Goal: Information Seeking & Learning: Learn about a topic

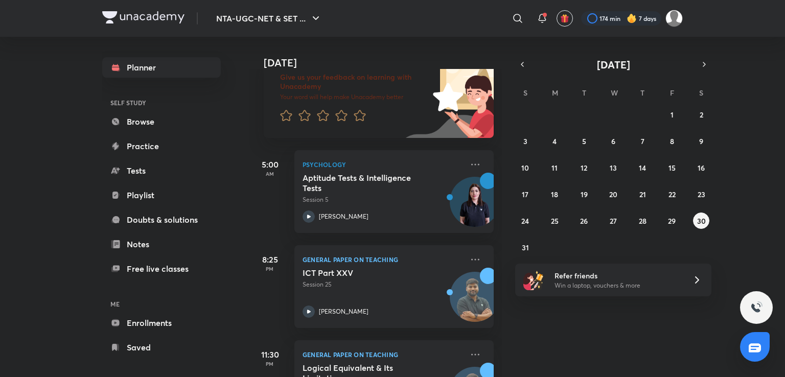
scroll to position [74, 0]
click at [674, 225] on button "29" at bounding box center [672, 220] width 16 height 16
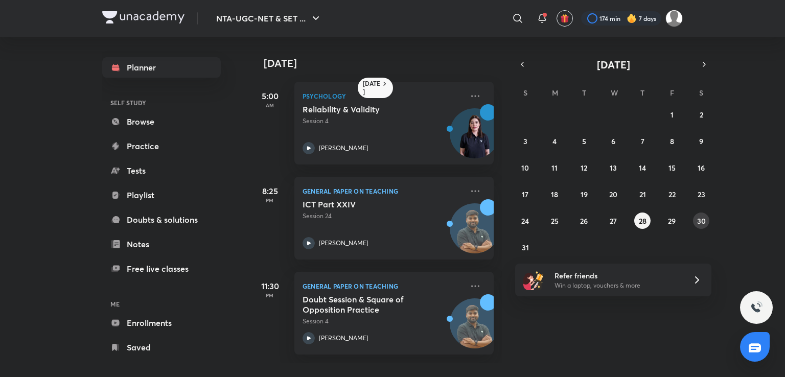
click at [698, 223] on abbr "30" at bounding box center [701, 221] width 9 height 10
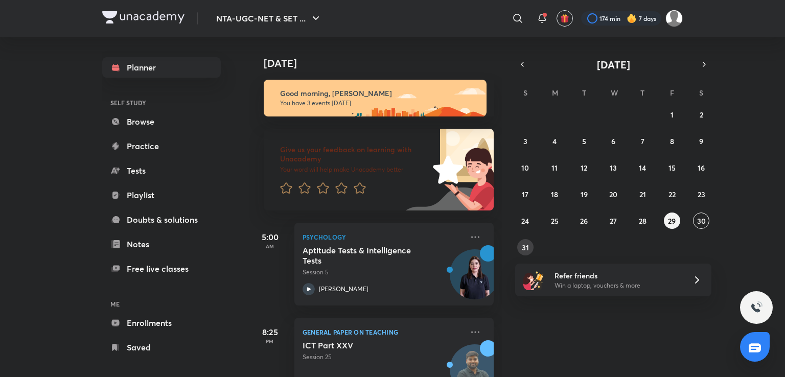
click at [524, 250] on abbr "31" at bounding box center [525, 248] width 7 height 10
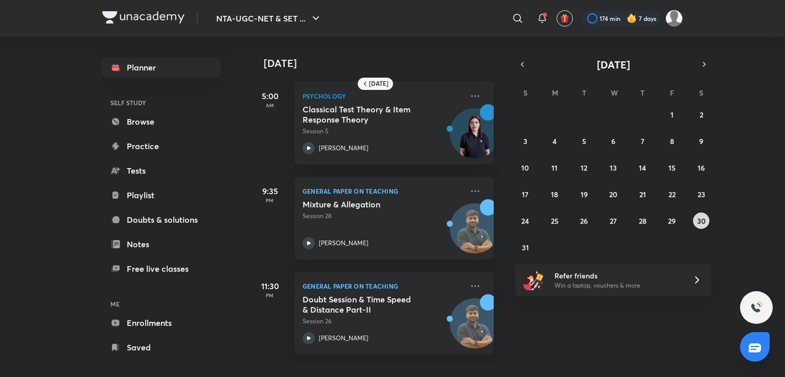
click at [700, 217] on abbr "30" at bounding box center [701, 221] width 9 height 10
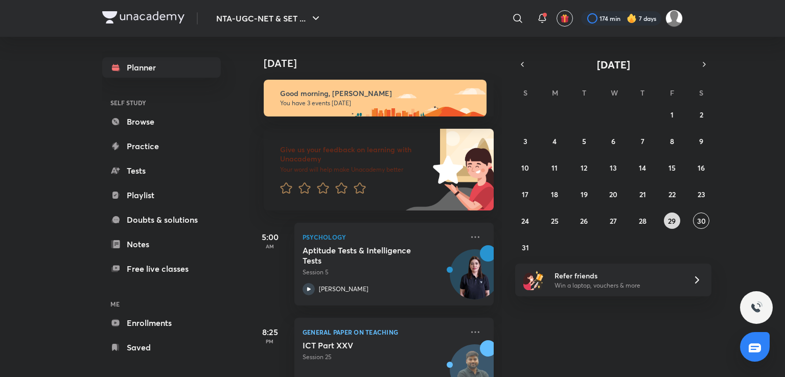
click at [673, 220] on abbr "29" at bounding box center [672, 221] width 8 height 10
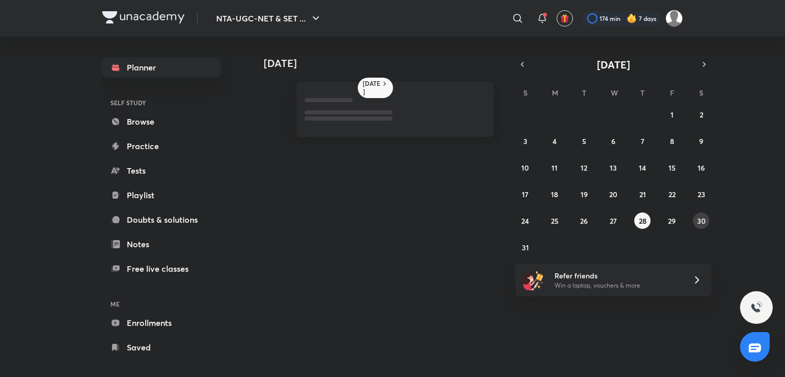
click at [706, 221] on button "30" at bounding box center [701, 220] width 16 height 16
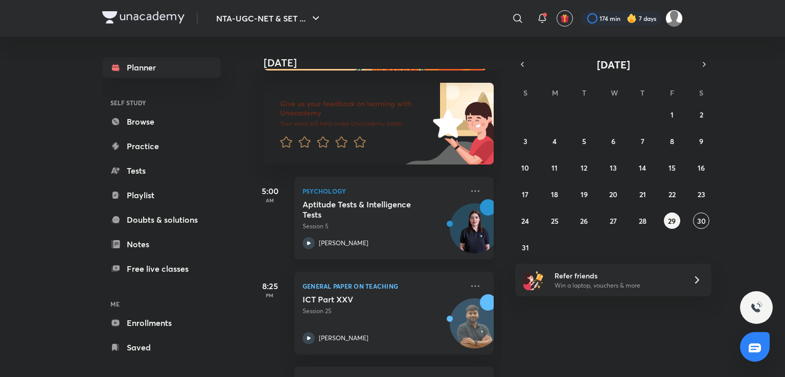
scroll to position [44, 0]
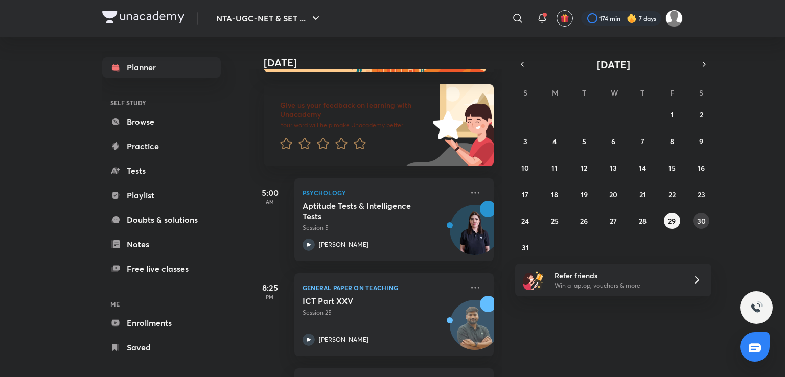
click at [700, 226] on button "30" at bounding box center [701, 220] width 16 height 16
click at [395, 235] on div "Aptitude Tests & Intelligence Tests Session 5 [PERSON_NAME]" at bounding box center [382, 226] width 160 height 50
